Goal: Browse casually: Explore the website without a specific task or goal

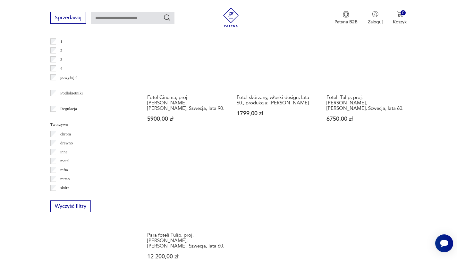
scroll to position [966, 0]
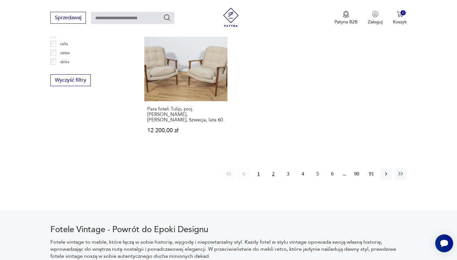
click at [274, 172] on button "2" at bounding box center [273, 174] width 12 height 12
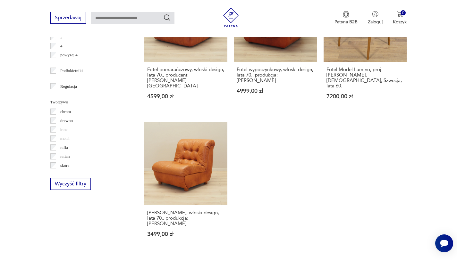
scroll to position [944, 0]
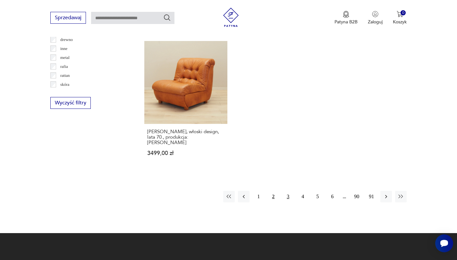
click at [288, 191] on button "3" at bounding box center [288, 197] width 12 height 12
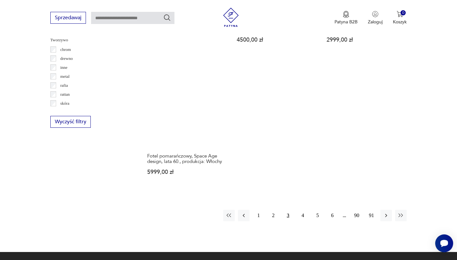
scroll to position [997, 0]
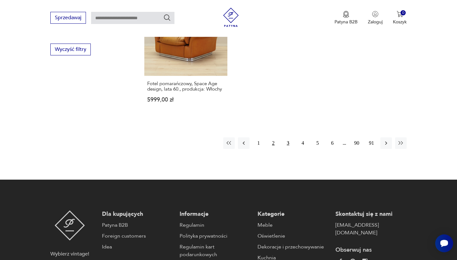
click at [274, 138] on button "2" at bounding box center [273, 144] width 12 height 12
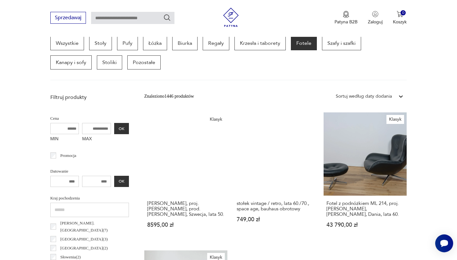
scroll to position [170, 0]
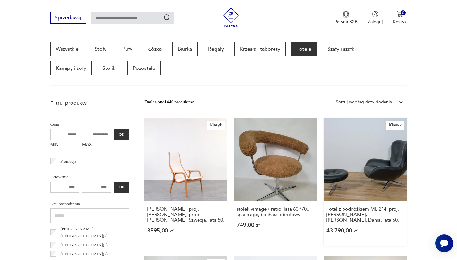
click at [359, 148] on link "Klasyk Fotel z podnóżkiem ML 214, proj. [PERSON_NAME], [PERSON_NAME], Dania, la…" at bounding box center [365, 182] width 83 height 128
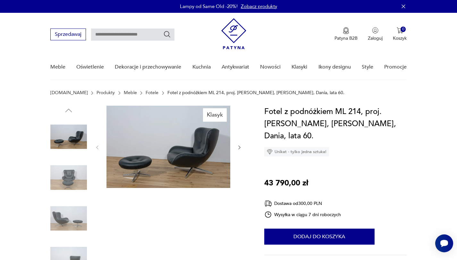
click at [75, 178] on img at bounding box center [68, 178] width 37 height 37
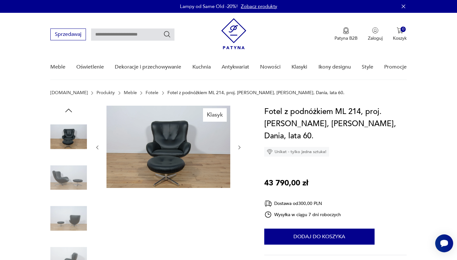
click at [75, 179] on img at bounding box center [68, 178] width 37 height 37
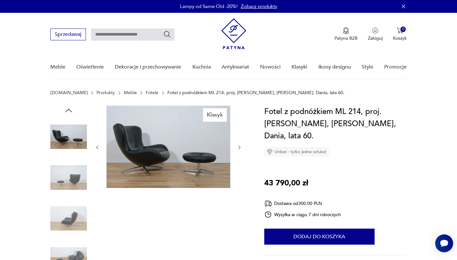
click at [74, 188] on img at bounding box center [68, 178] width 37 height 37
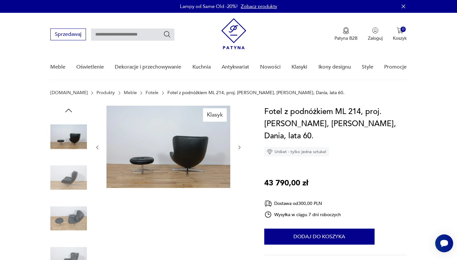
click at [72, 197] on div at bounding box center [68, 199] width 37 height 160
click at [75, 212] on img at bounding box center [68, 218] width 37 height 37
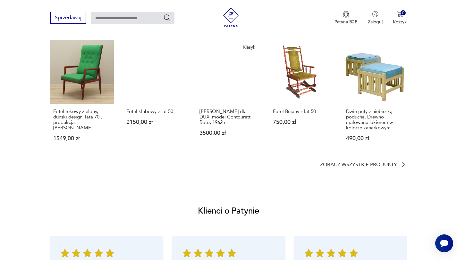
scroll to position [490, 0]
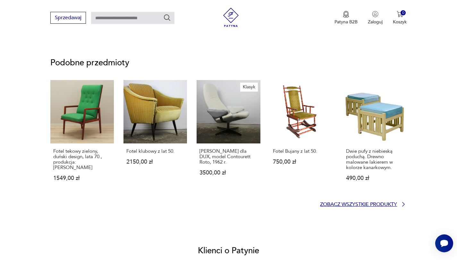
click at [387, 204] on p "Zobacz wszystkie produkty" at bounding box center [358, 205] width 77 height 4
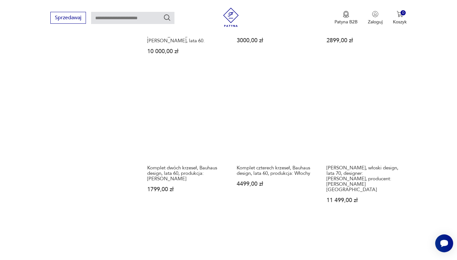
scroll to position [946, 0]
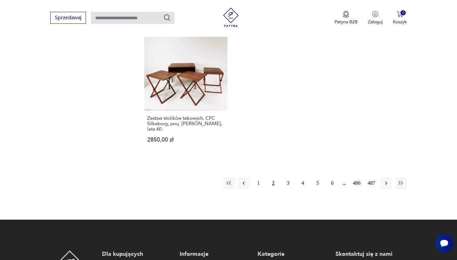
scroll to position [952, 0]
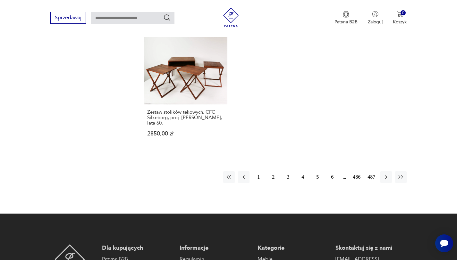
click at [289, 172] on button "3" at bounding box center [288, 178] width 12 height 12
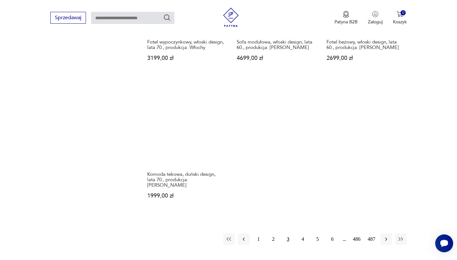
scroll to position [957, 0]
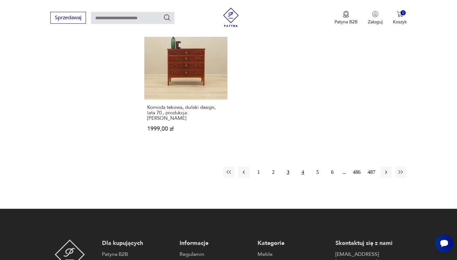
click at [300, 167] on button "4" at bounding box center [303, 173] width 12 height 12
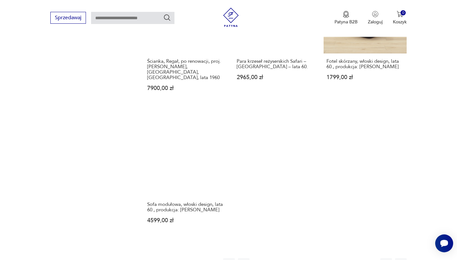
scroll to position [915, 0]
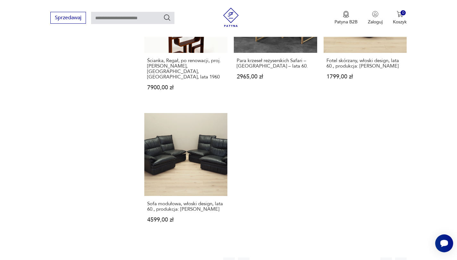
click at [317, 258] on button "5" at bounding box center [318, 264] width 12 height 12
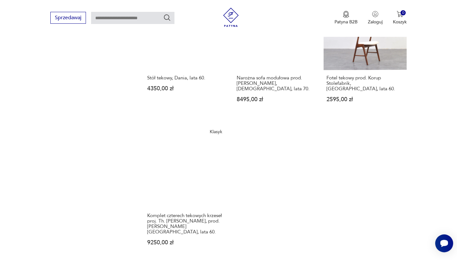
scroll to position [970, 0]
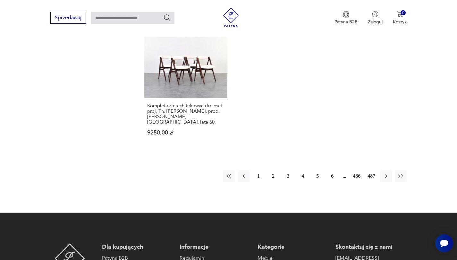
click at [330, 171] on button "6" at bounding box center [333, 177] width 12 height 12
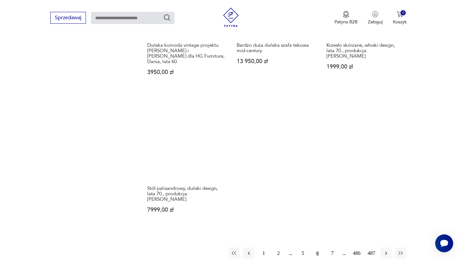
scroll to position [955, 0]
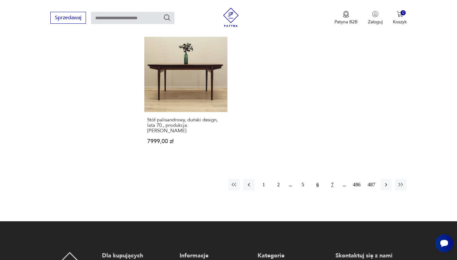
click at [331, 179] on button "7" at bounding box center [333, 185] width 12 height 12
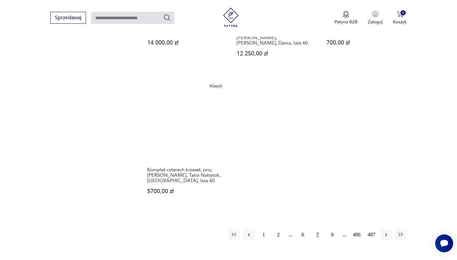
scroll to position [926, 0]
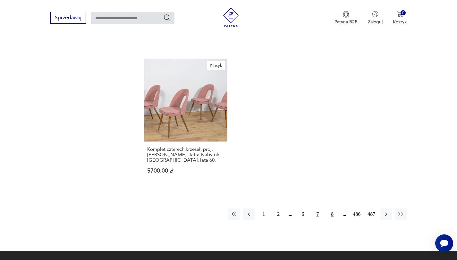
click at [332, 209] on button "8" at bounding box center [333, 215] width 12 height 12
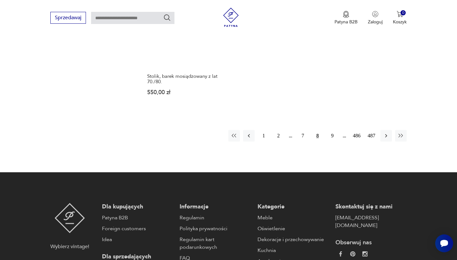
scroll to position [990, 0]
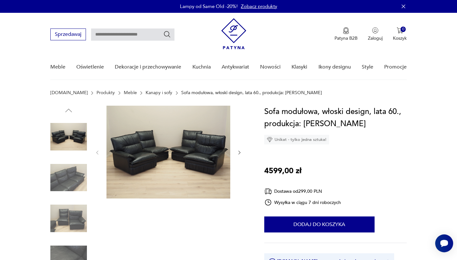
click at [54, 176] on img at bounding box center [68, 178] width 37 height 37
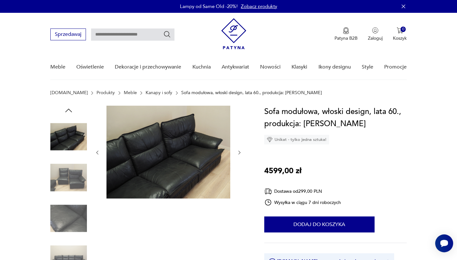
click at [56, 176] on img at bounding box center [68, 178] width 37 height 37
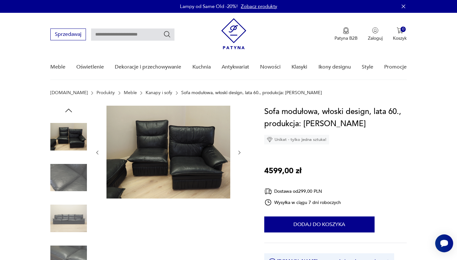
click at [56, 176] on img at bounding box center [68, 178] width 37 height 37
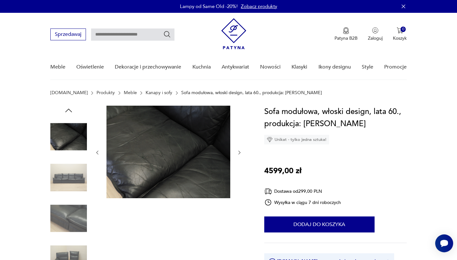
click at [60, 189] on img at bounding box center [68, 178] width 37 height 37
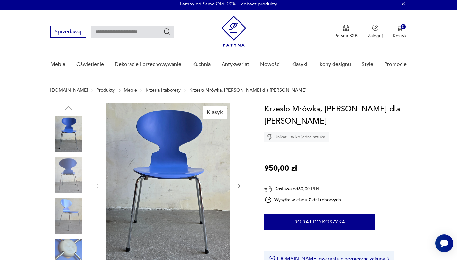
scroll to position [24, 0]
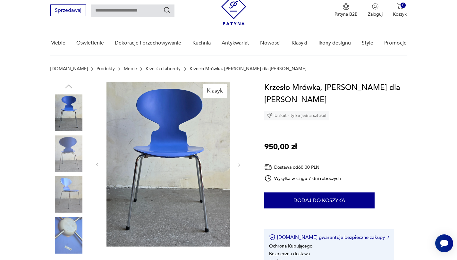
click at [240, 164] on icon "button" at bounding box center [239, 164] width 5 height 5
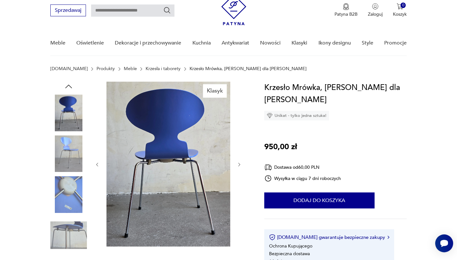
click at [240, 164] on icon "button" at bounding box center [239, 164] width 5 height 5
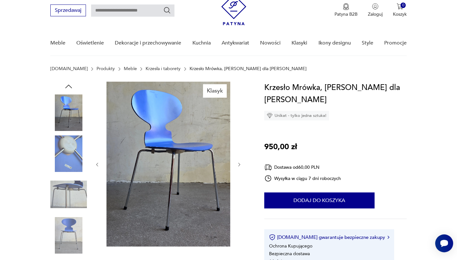
click at [240, 164] on icon "button" at bounding box center [239, 164] width 5 height 5
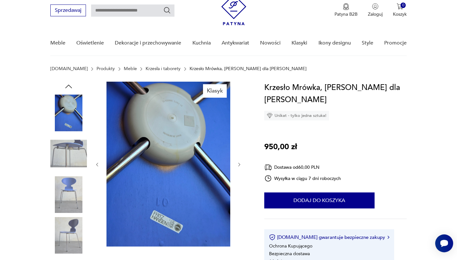
click at [240, 164] on icon "button" at bounding box center [239, 164] width 5 height 5
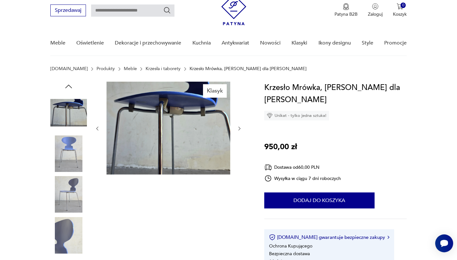
click at [240, 164] on div at bounding box center [169, 129] width 148 height 94
click at [58, 154] on img at bounding box center [68, 154] width 37 height 37
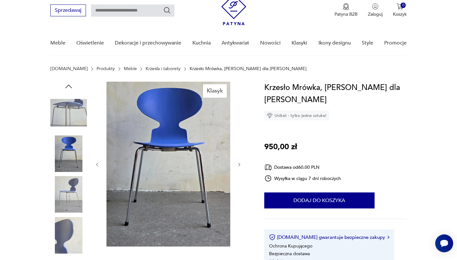
click at [73, 195] on img at bounding box center [68, 194] width 37 height 37
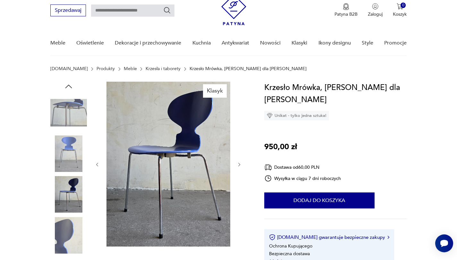
click at [69, 216] on div at bounding box center [68, 175] width 37 height 160
click at [71, 223] on img at bounding box center [68, 235] width 37 height 37
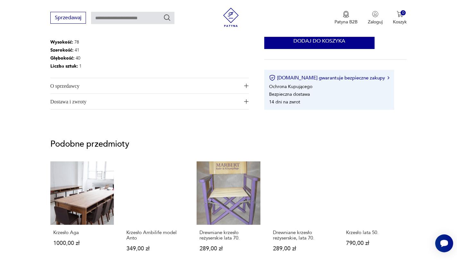
scroll to position [326, 0]
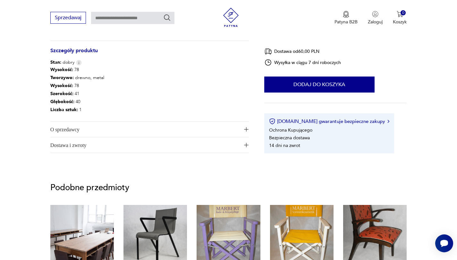
click at [74, 129] on span "O sprzedawcy" at bounding box center [145, 129] width 190 height 15
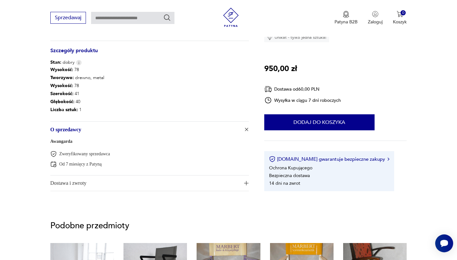
click at [74, 129] on span "O sprzedawcy" at bounding box center [145, 129] width 190 height 15
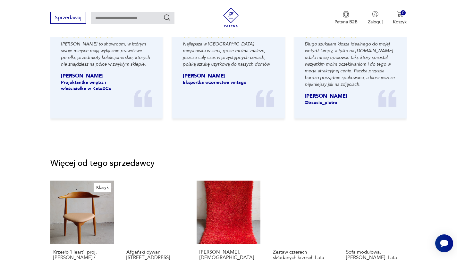
scroll to position [800, 0]
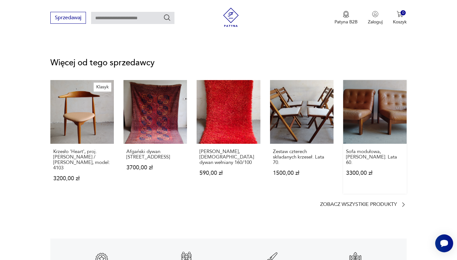
click at [399, 121] on link "Sofa modułowa, Gustav Bergmann. Lata 60. 3300,00 zł" at bounding box center [375, 137] width 64 height 114
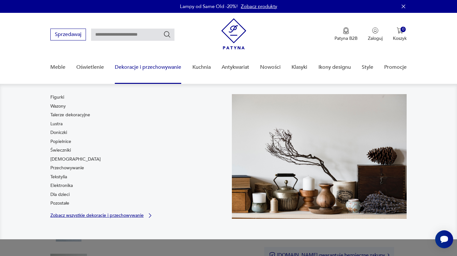
click at [127, 216] on p "Zobacz wszystkie dekoracje i przechowywanie" at bounding box center [96, 215] width 93 height 4
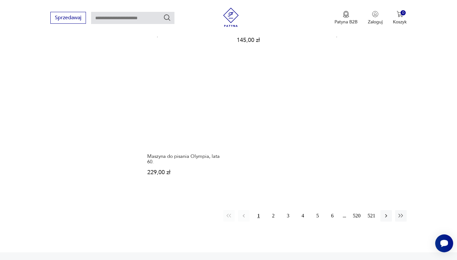
scroll to position [1012, 0]
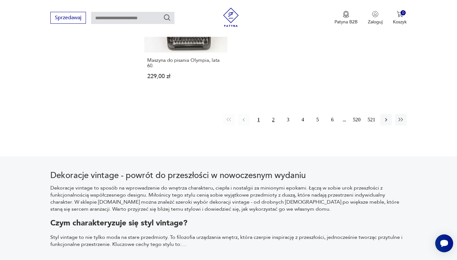
click at [270, 114] on button "2" at bounding box center [273, 120] width 12 height 12
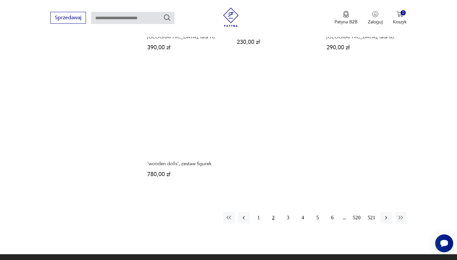
scroll to position [902, 0]
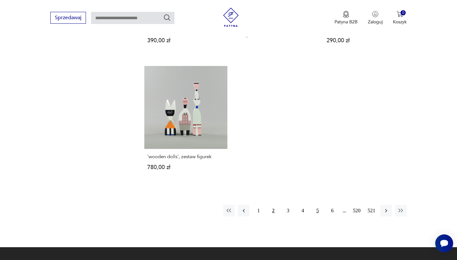
click at [315, 213] on button "5" at bounding box center [318, 211] width 12 height 12
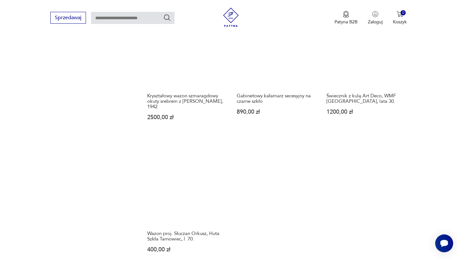
scroll to position [883, 0]
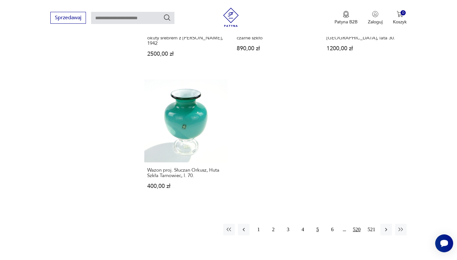
click at [358, 229] on button "520" at bounding box center [357, 230] width 12 height 12
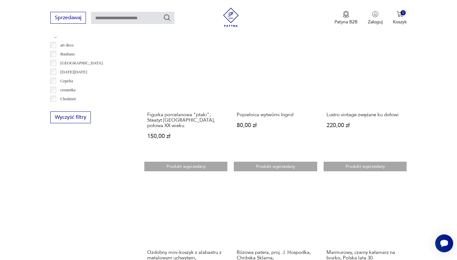
scroll to position [583, 0]
